Goal: Transaction & Acquisition: Purchase product/service

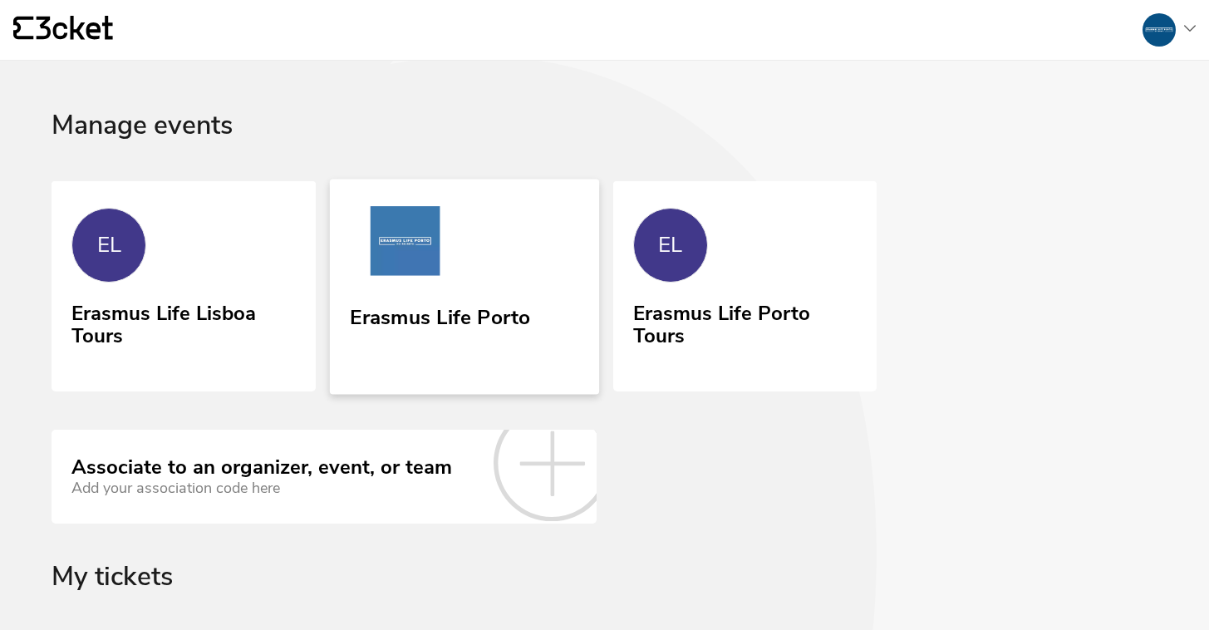
click at [532, 302] on link "Erasmus Life Porto" at bounding box center [464, 286] width 269 height 215
click at [744, 283] on link "EL Erasmus Life Porto Tours" at bounding box center [744, 285] width 269 height 212
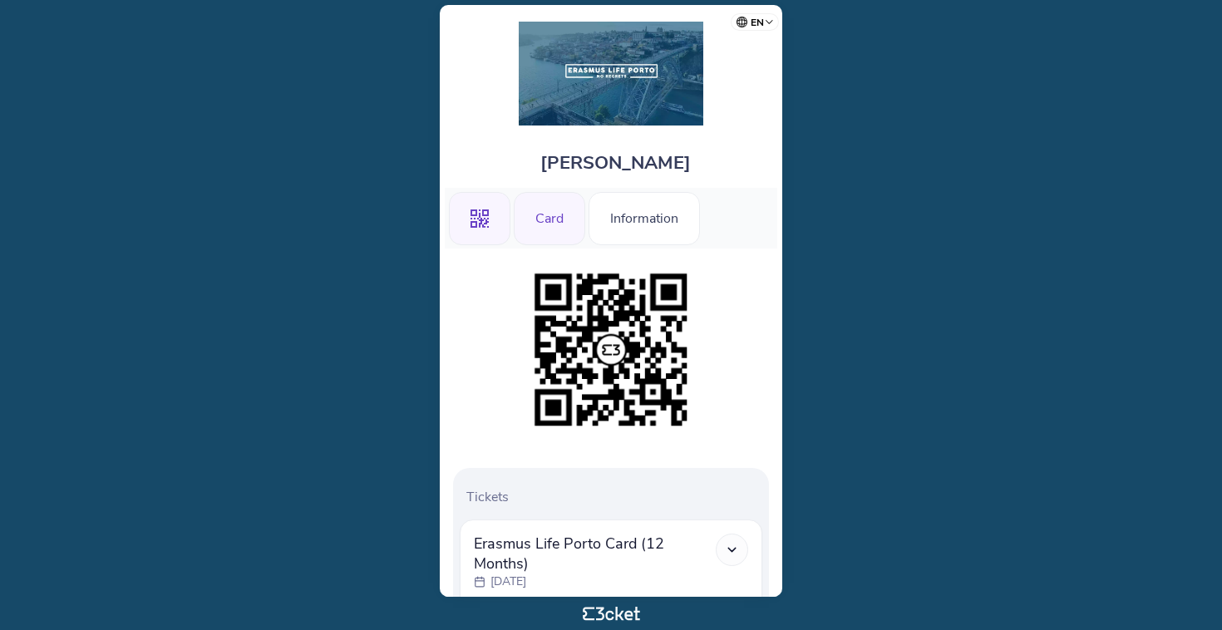
click at [528, 209] on div "Card" at bounding box center [549, 218] width 71 height 53
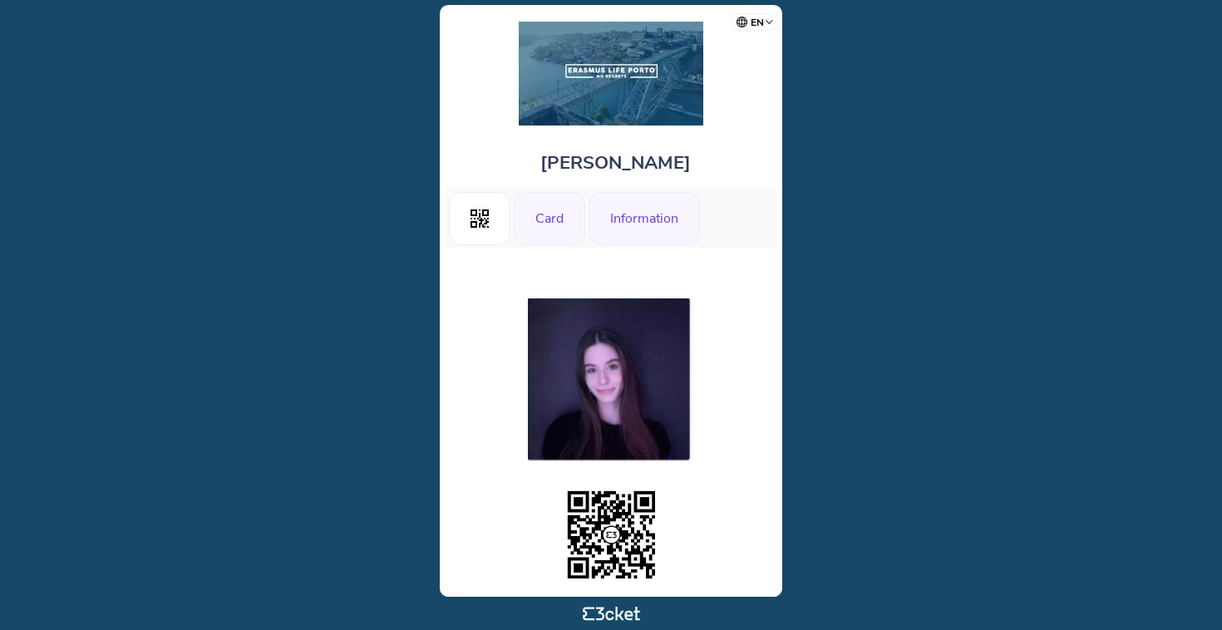
click at [631, 233] on div "Information" at bounding box center [643, 218] width 111 height 53
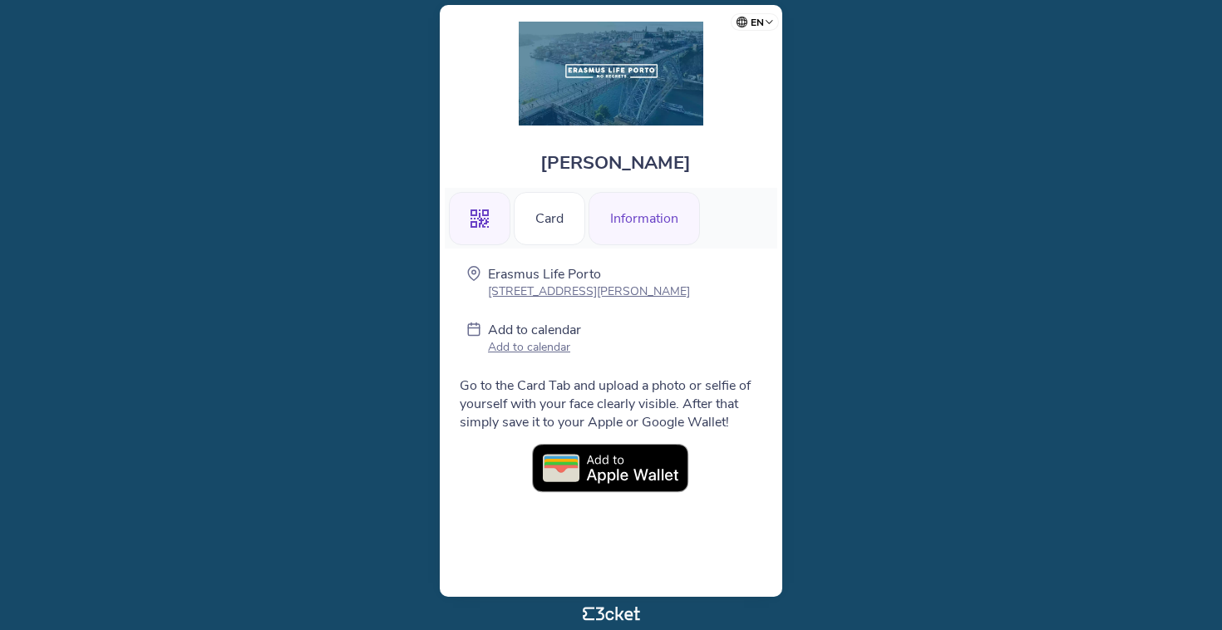
click at [471, 202] on div ".st0{fill-rule:evenodd;clip-rule:evenodd;}" at bounding box center [479, 218] width 61 height 53
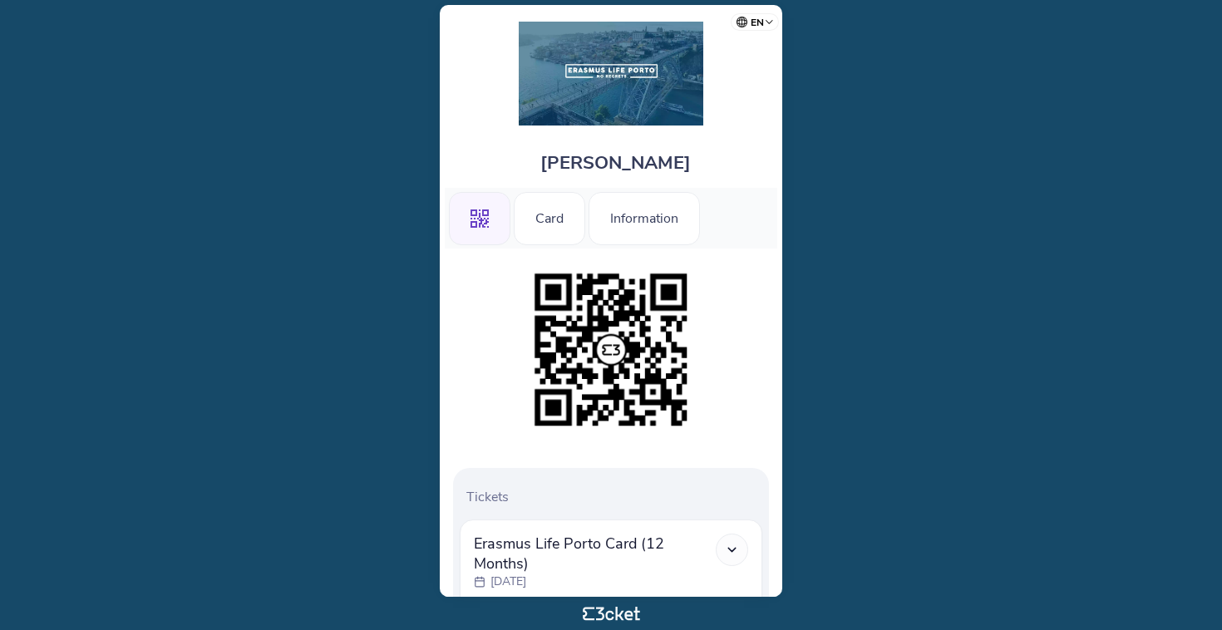
click at [848, 357] on body "en Português ([GEOGRAPHIC_DATA]) English Español Catalan [DEMOGRAPHIC_DATA] [PE…" at bounding box center [611, 315] width 1208 height 617
